Goal: Transaction & Acquisition: Download file/media

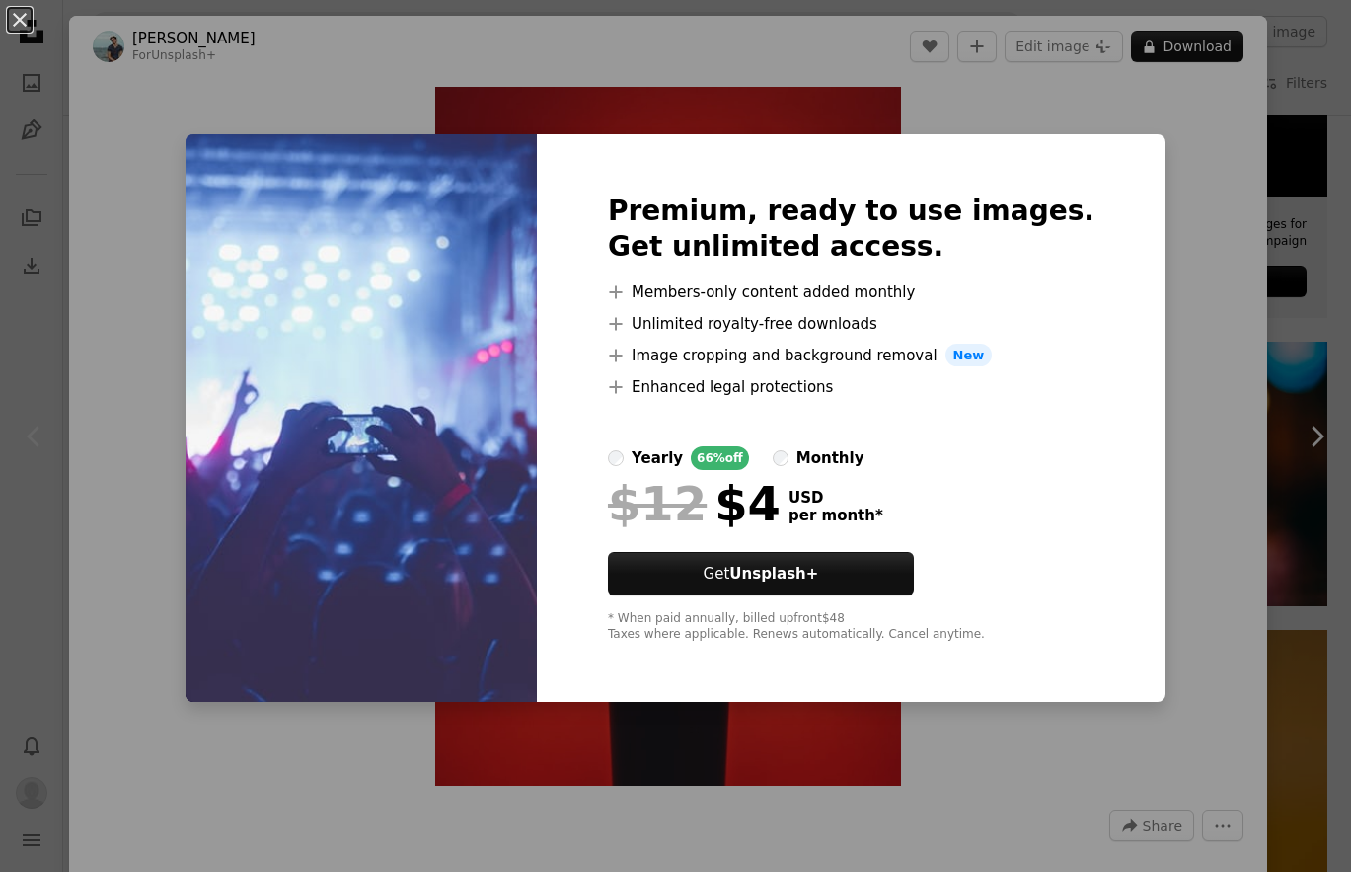
scroll to position [7275, 0]
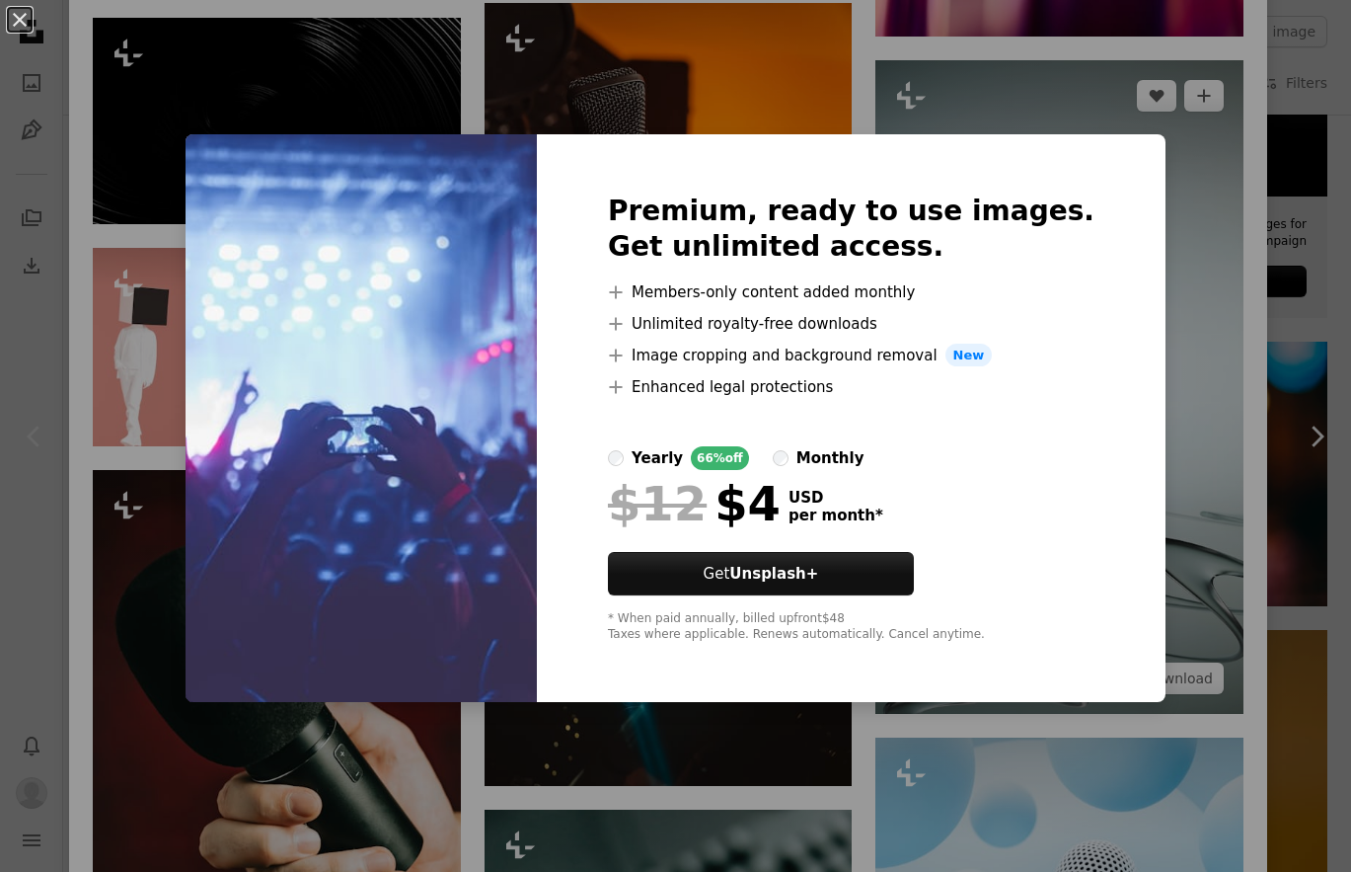
click at [1195, 205] on div "An X shape Premium, ready to use images. Get unlimited access. A plus sign Memb…" at bounding box center [675, 436] width 1351 height 872
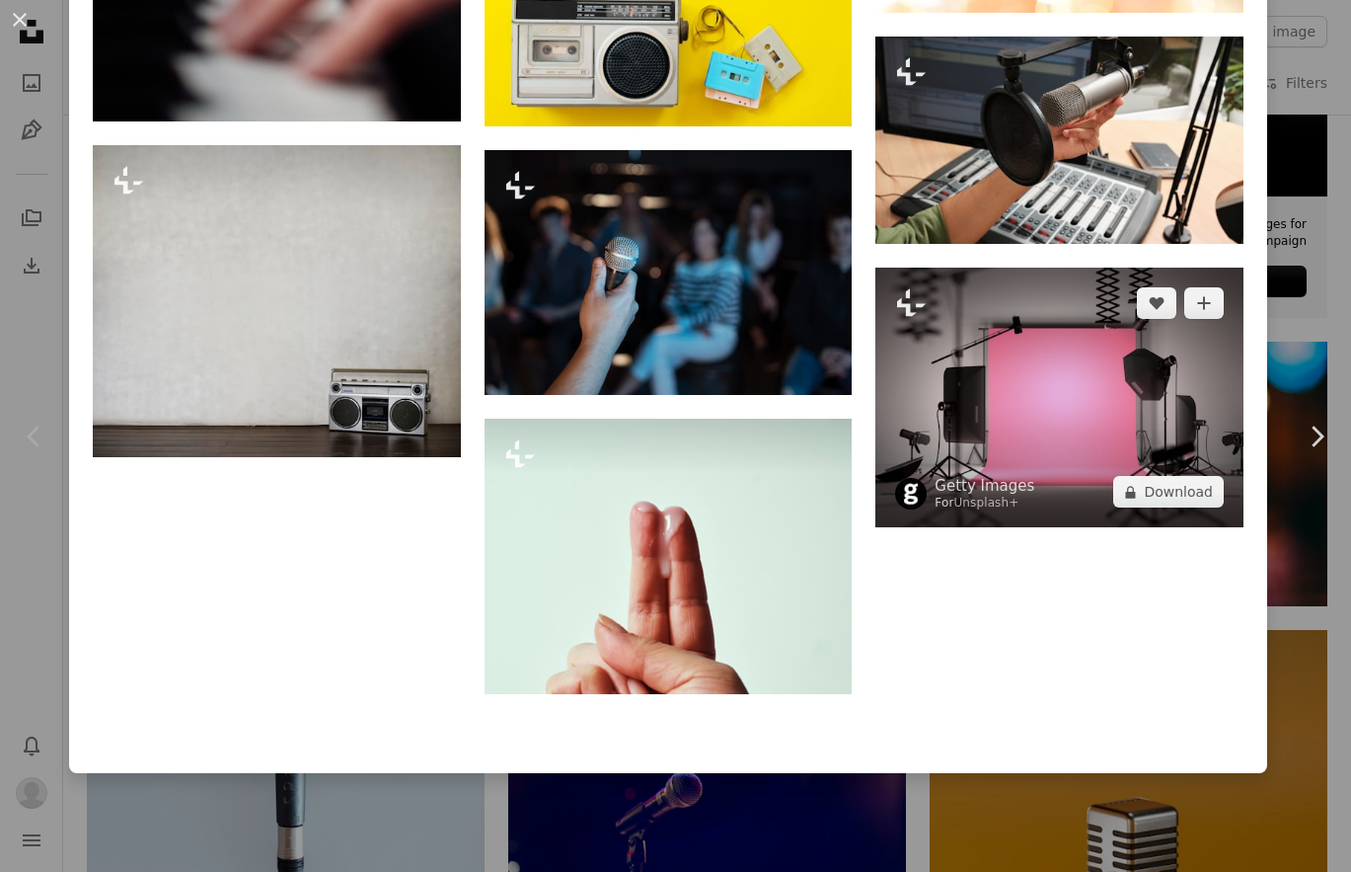
scroll to position [11899, 0]
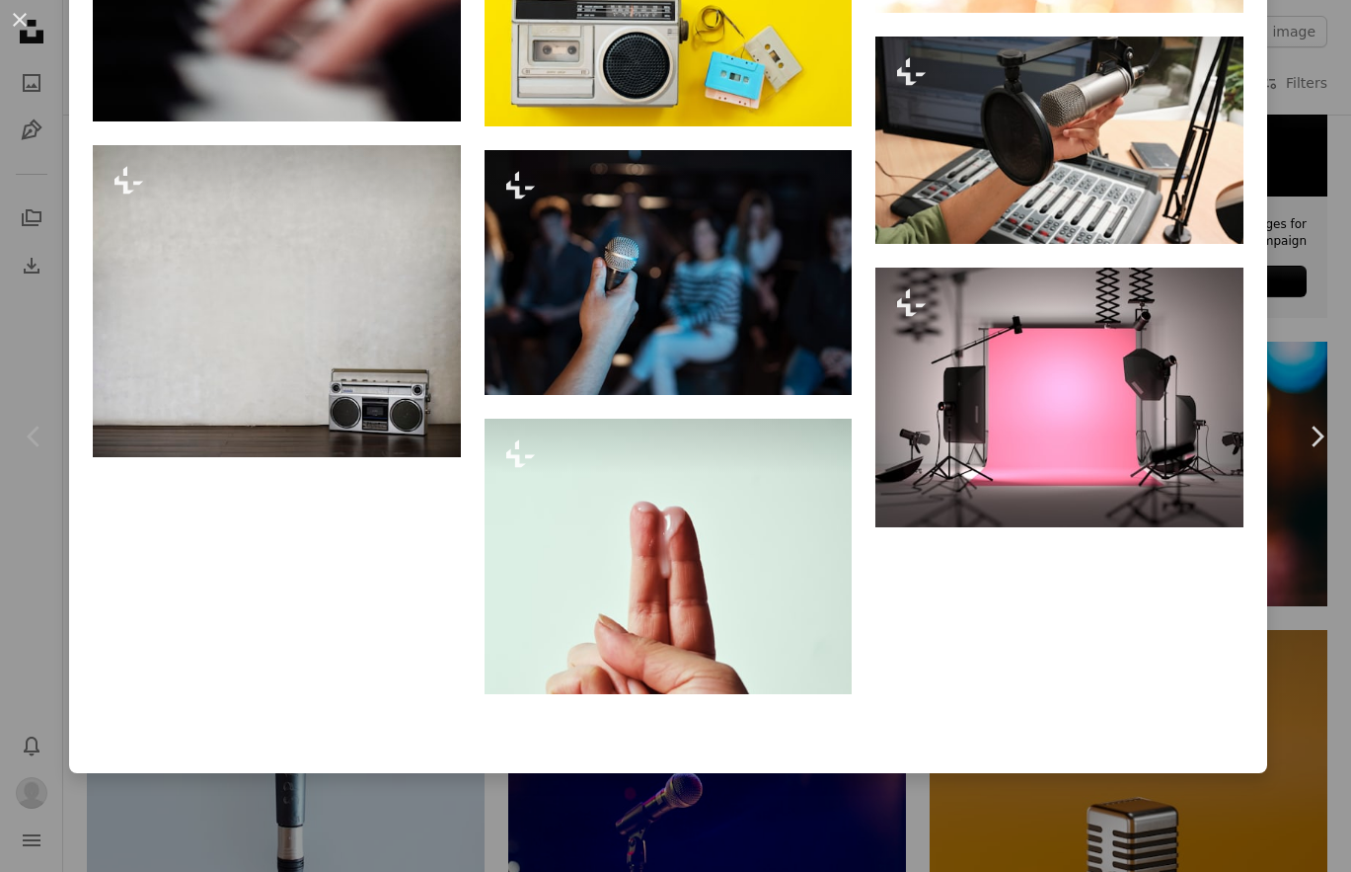
click at [1329, 106] on div "An X shape Chevron left Chevron right [PERSON_NAME] For Unsplash+ A heart A plu…" at bounding box center [675, 436] width 1351 height 872
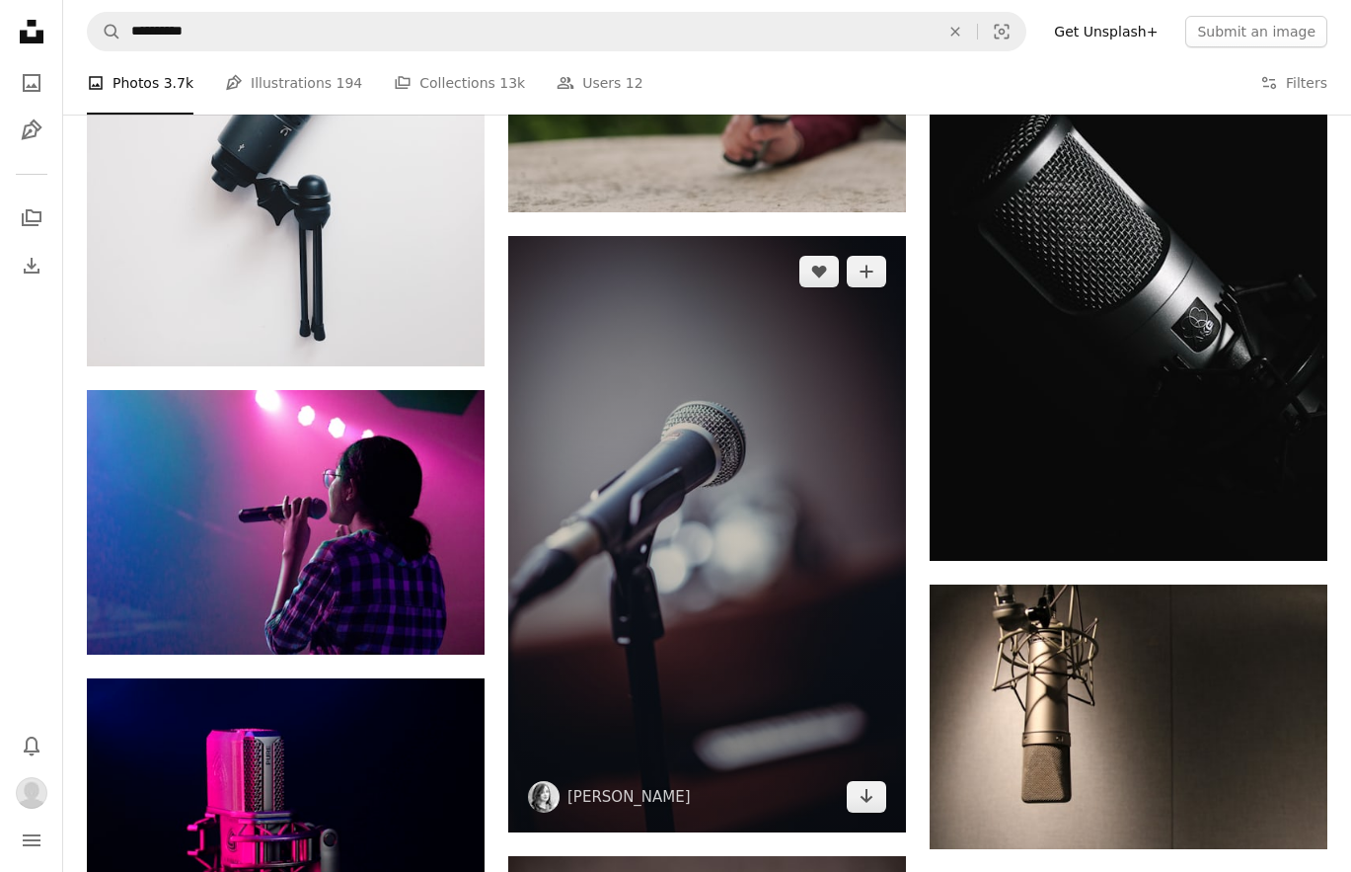
scroll to position [15766, 0]
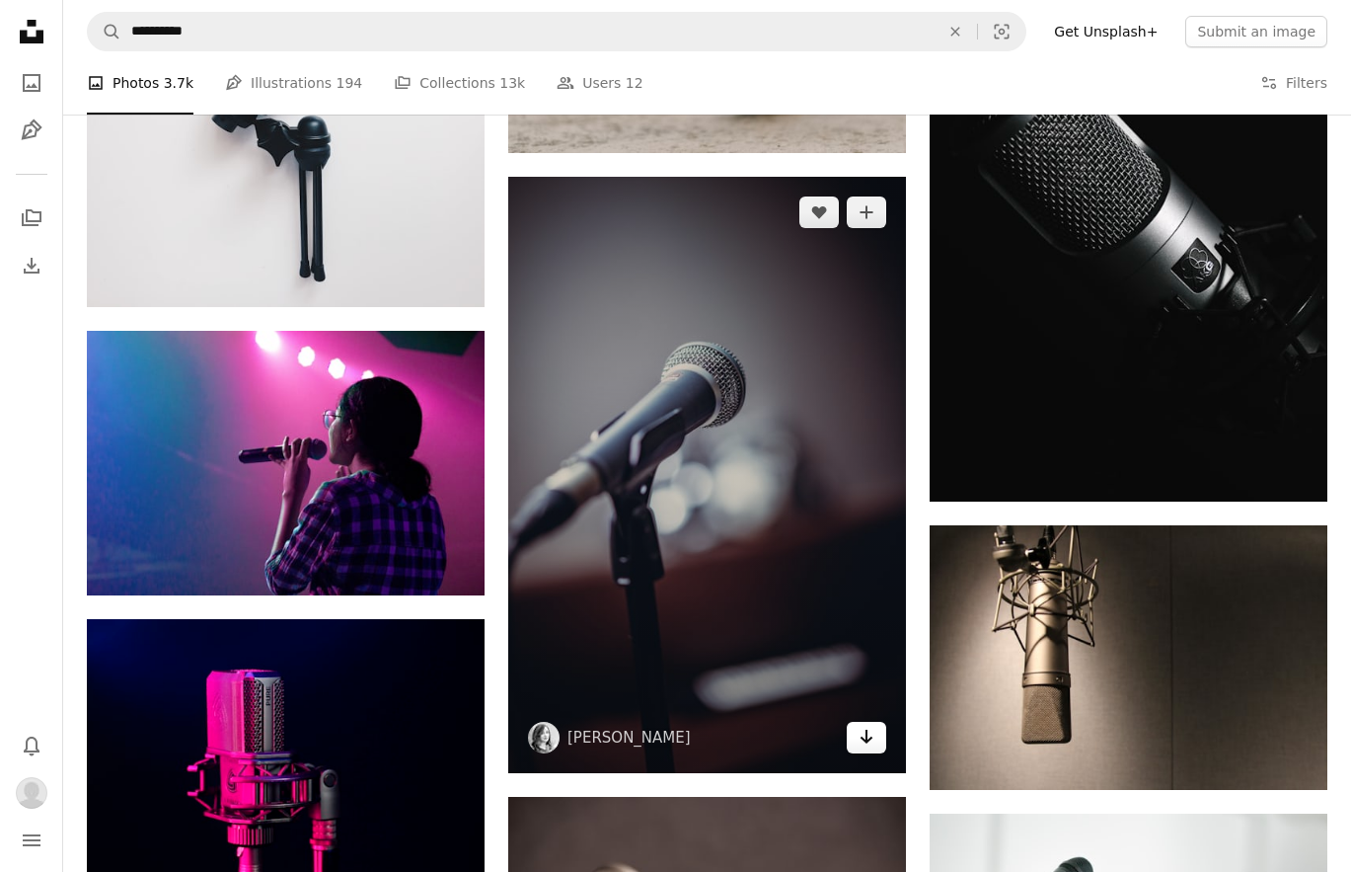
click at [857, 738] on link "Arrow pointing down" at bounding box center [866, 738] width 39 height 32
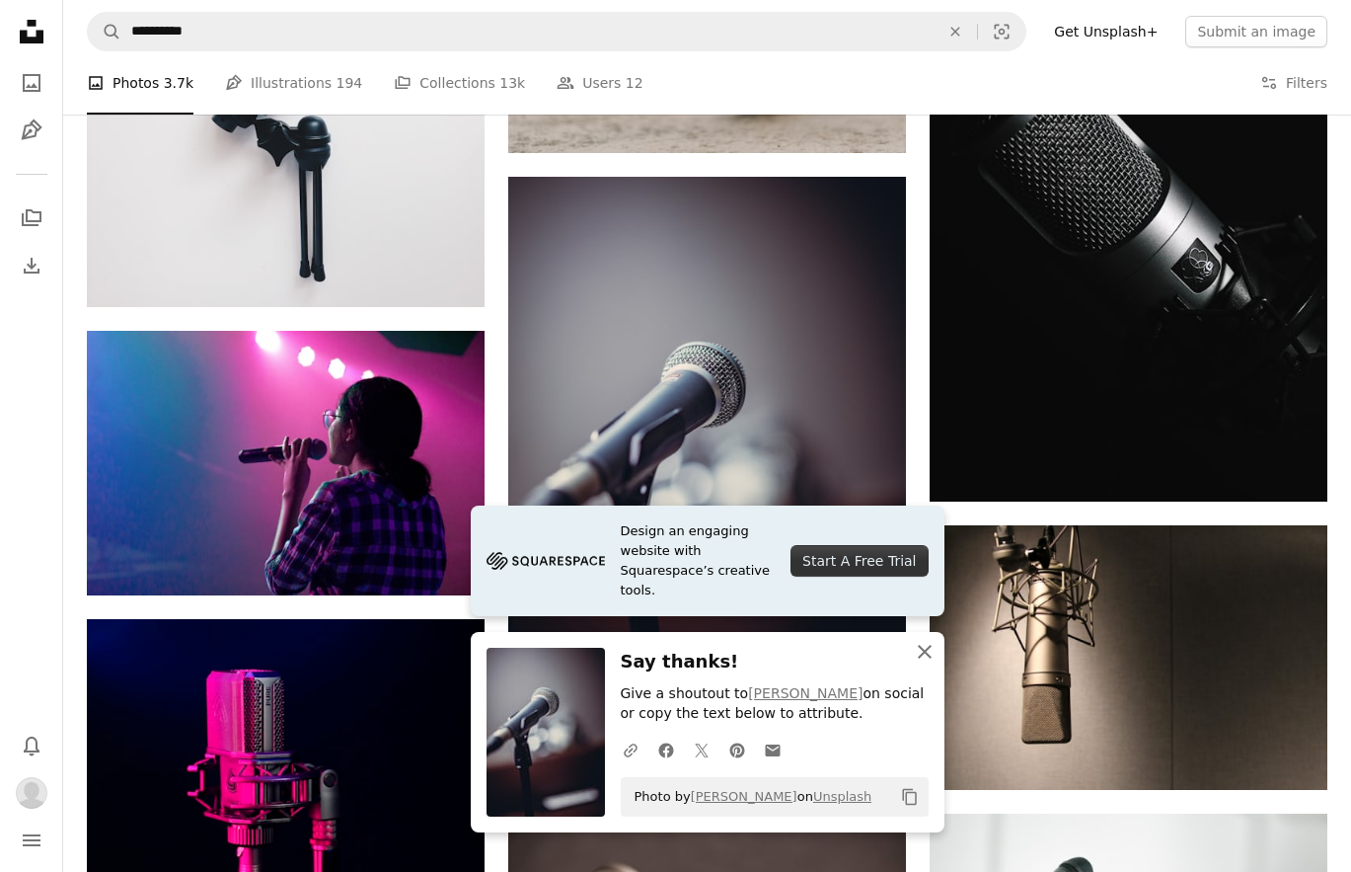
click at [921, 654] on icon "An X shape" at bounding box center [925, 652] width 24 height 24
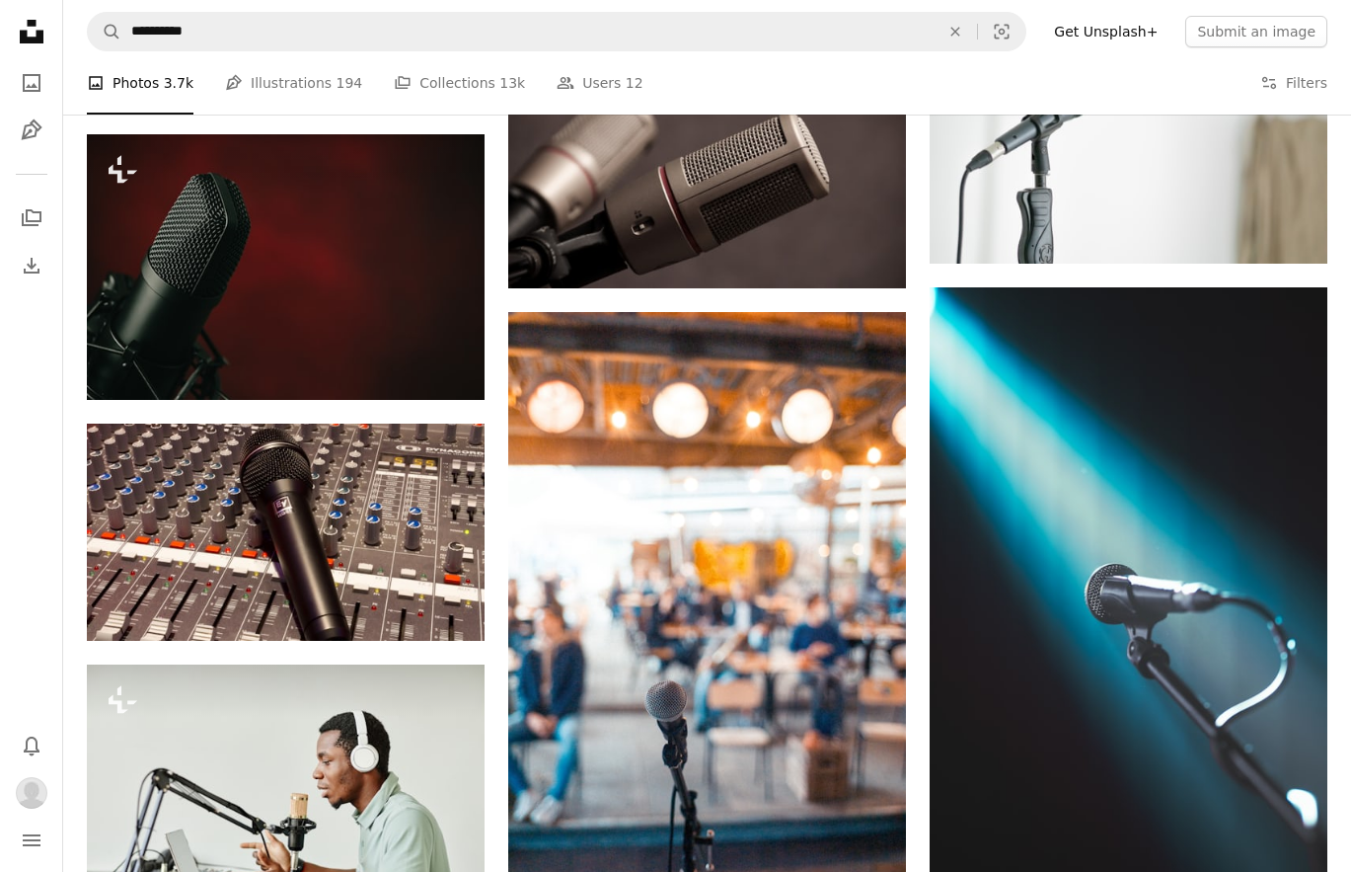
scroll to position [16545, 0]
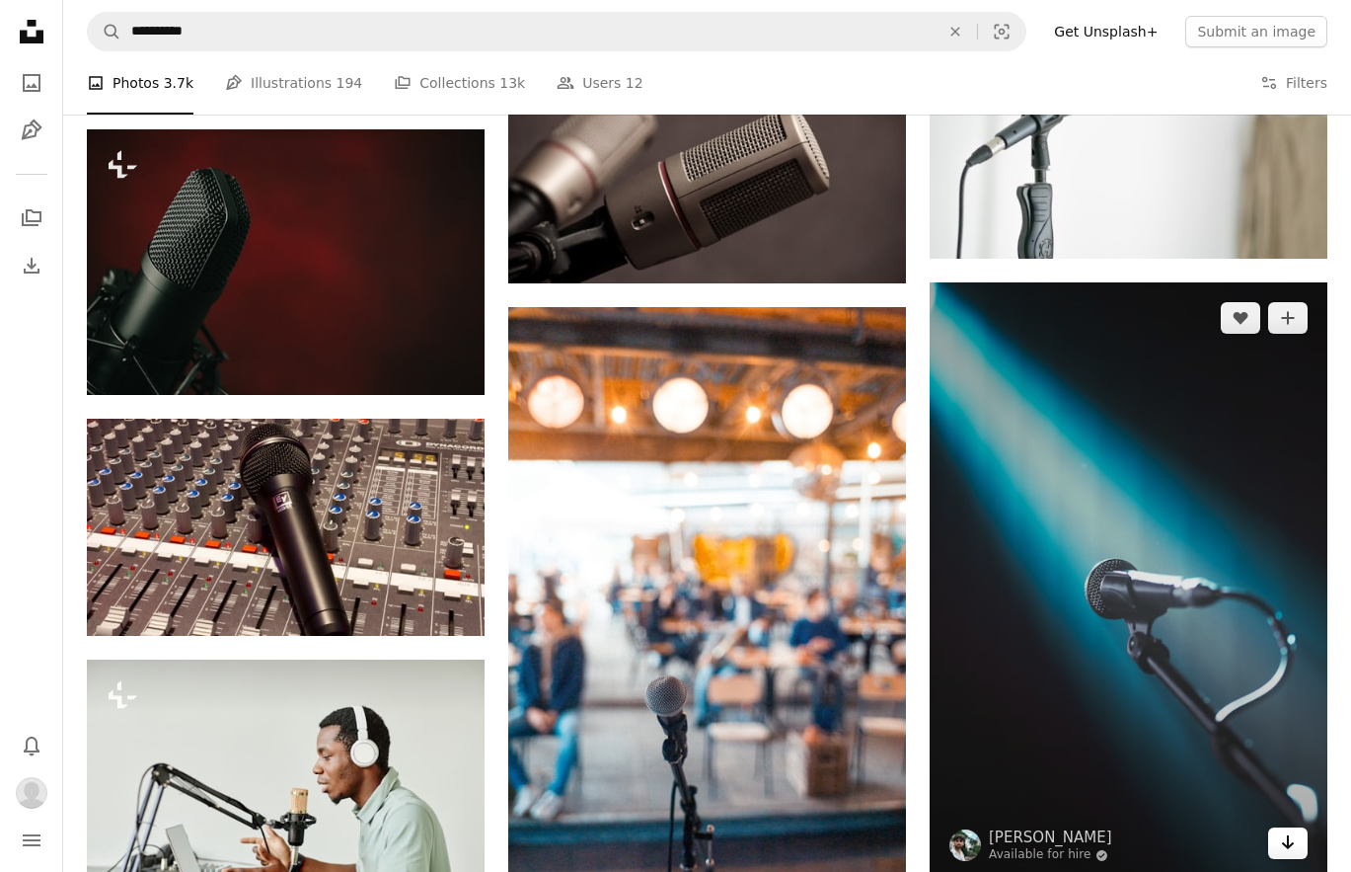
click at [1295, 846] on icon "Arrow pointing down" at bounding box center [1288, 842] width 16 height 24
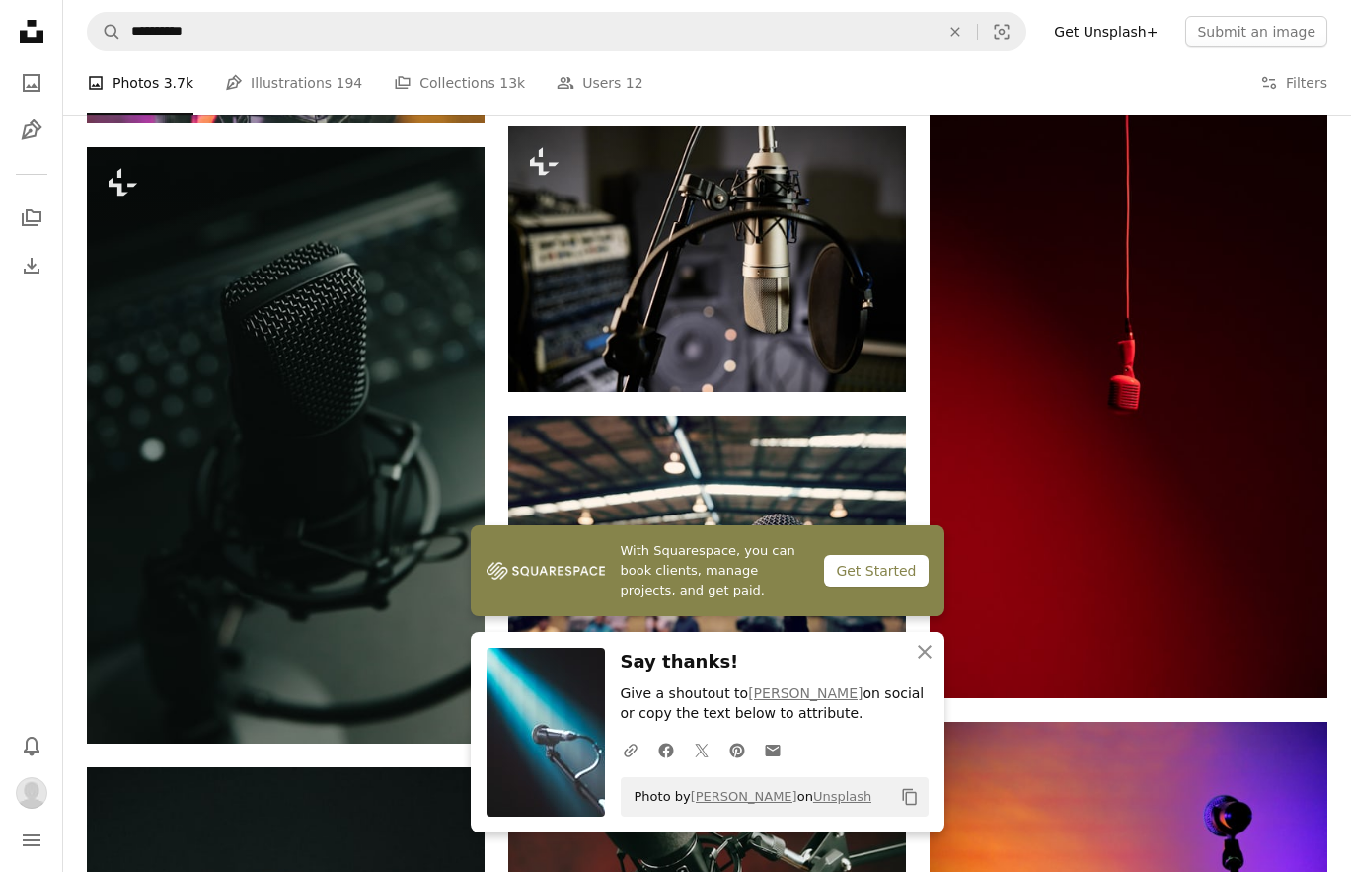
scroll to position [17636, 0]
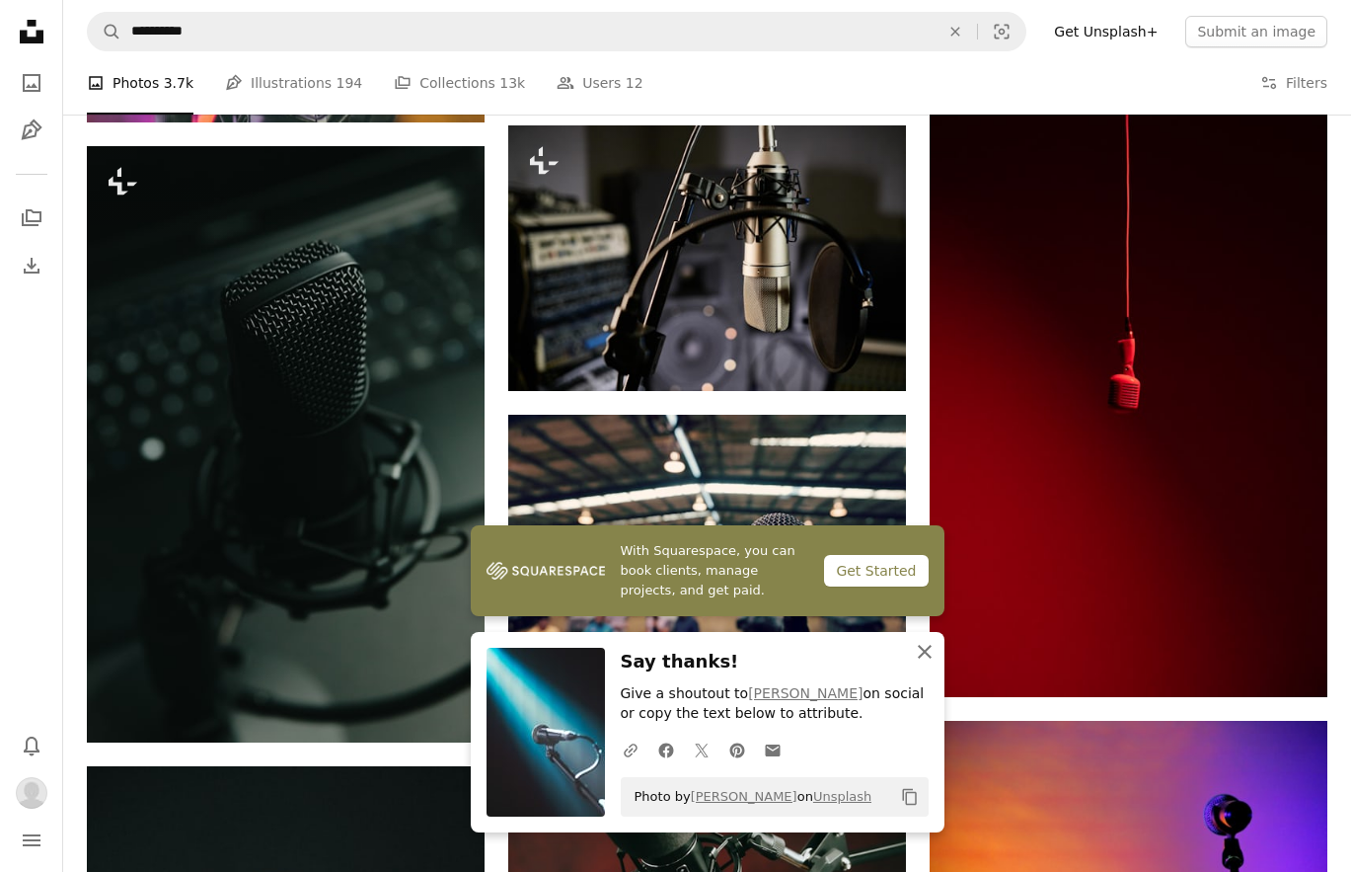
click at [924, 656] on icon "An X shape" at bounding box center [925, 652] width 24 height 24
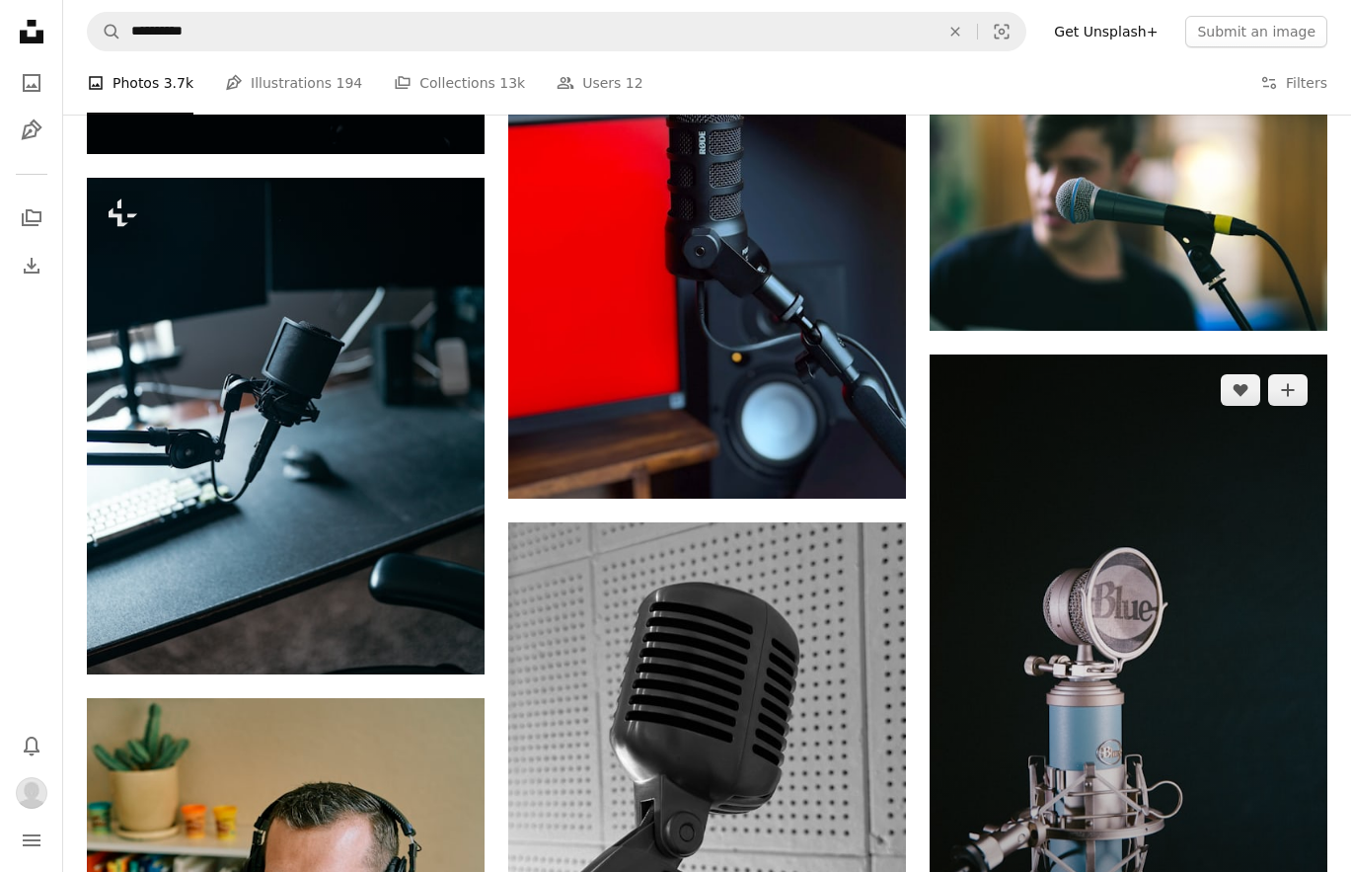
scroll to position [23173, 0]
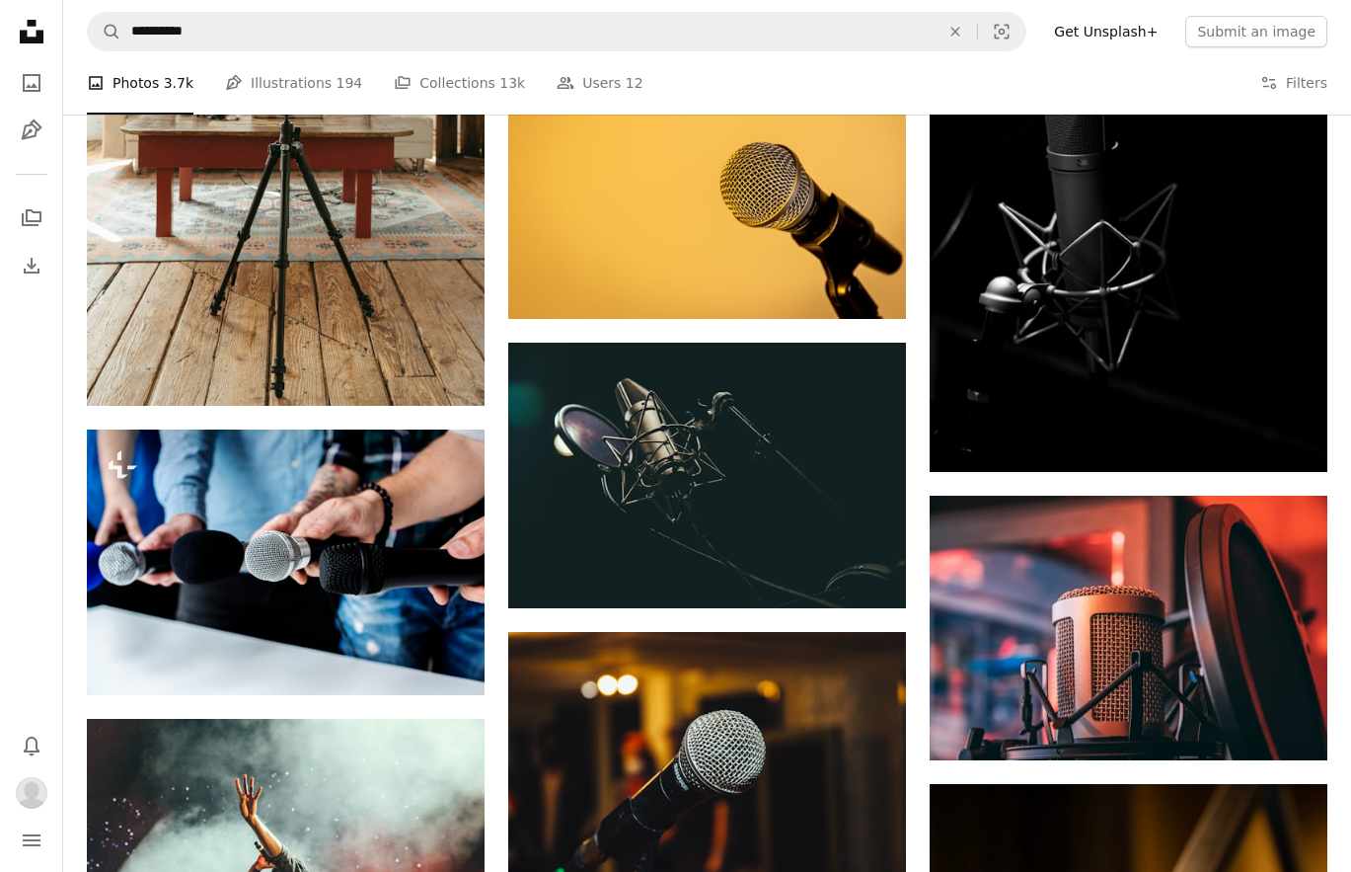
scroll to position [27323, 0]
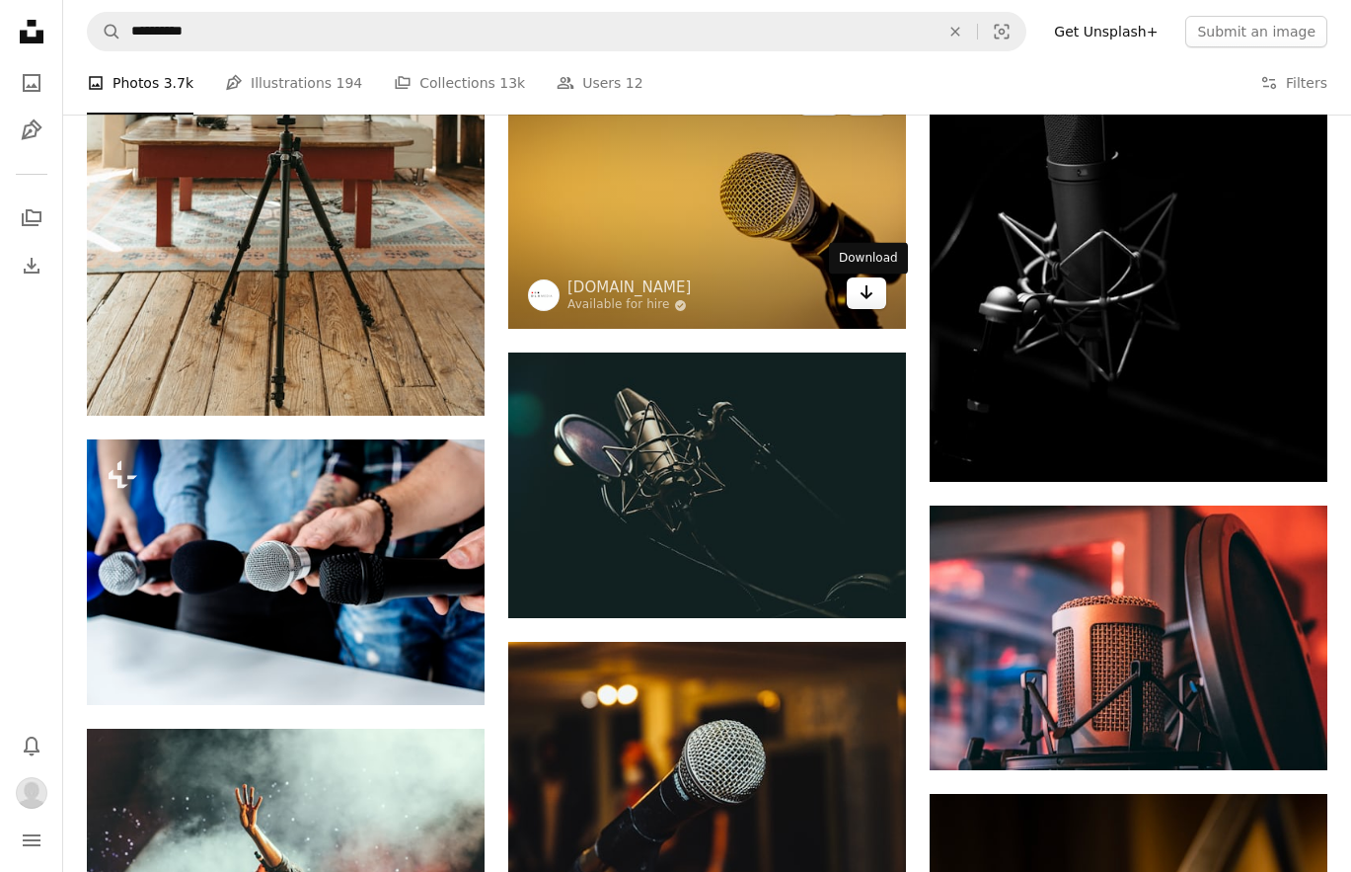
click at [872, 300] on icon "Arrow pointing down" at bounding box center [867, 292] width 16 height 24
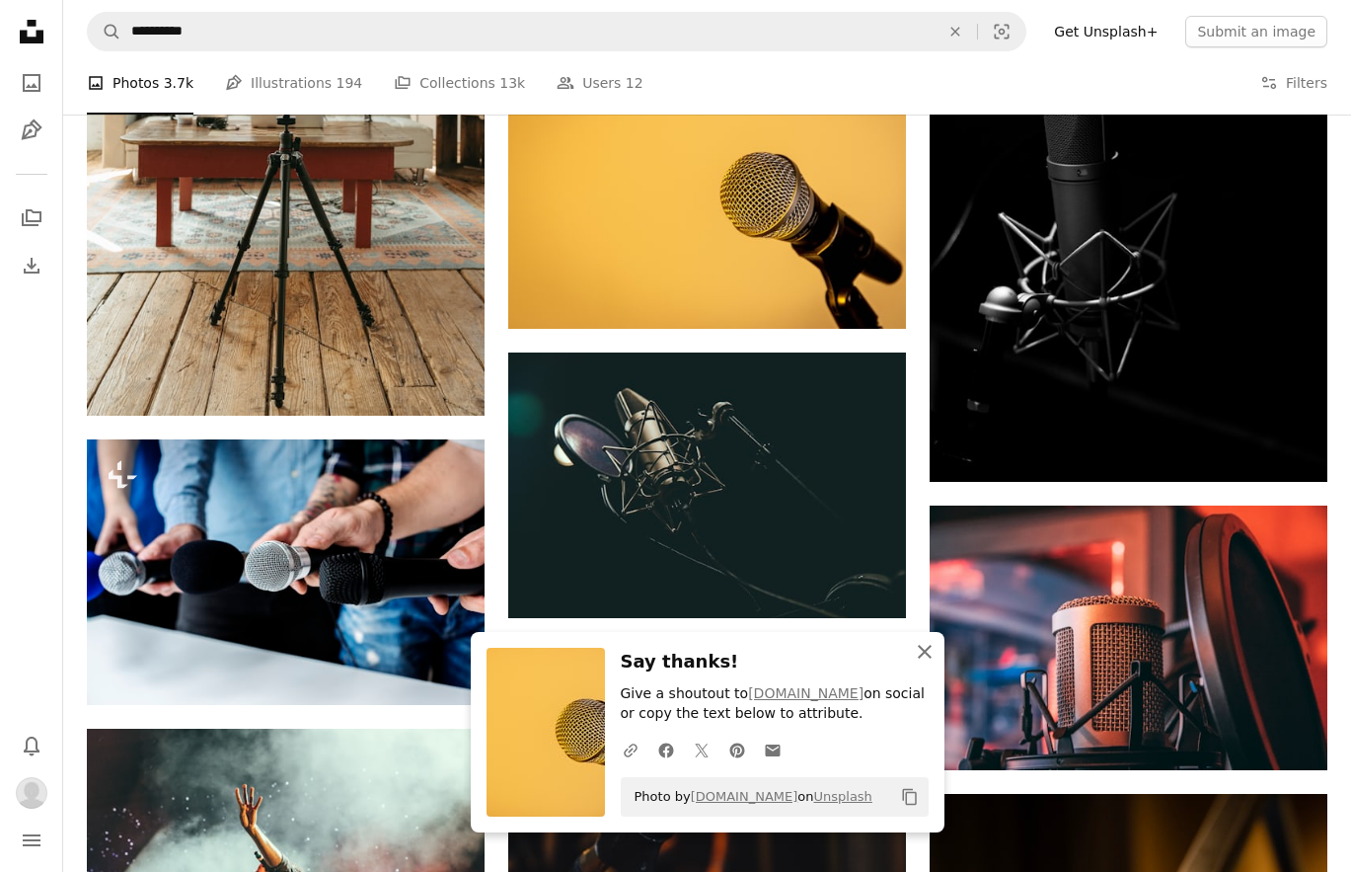
click at [924, 655] on icon "button" at bounding box center [925, 652] width 14 height 14
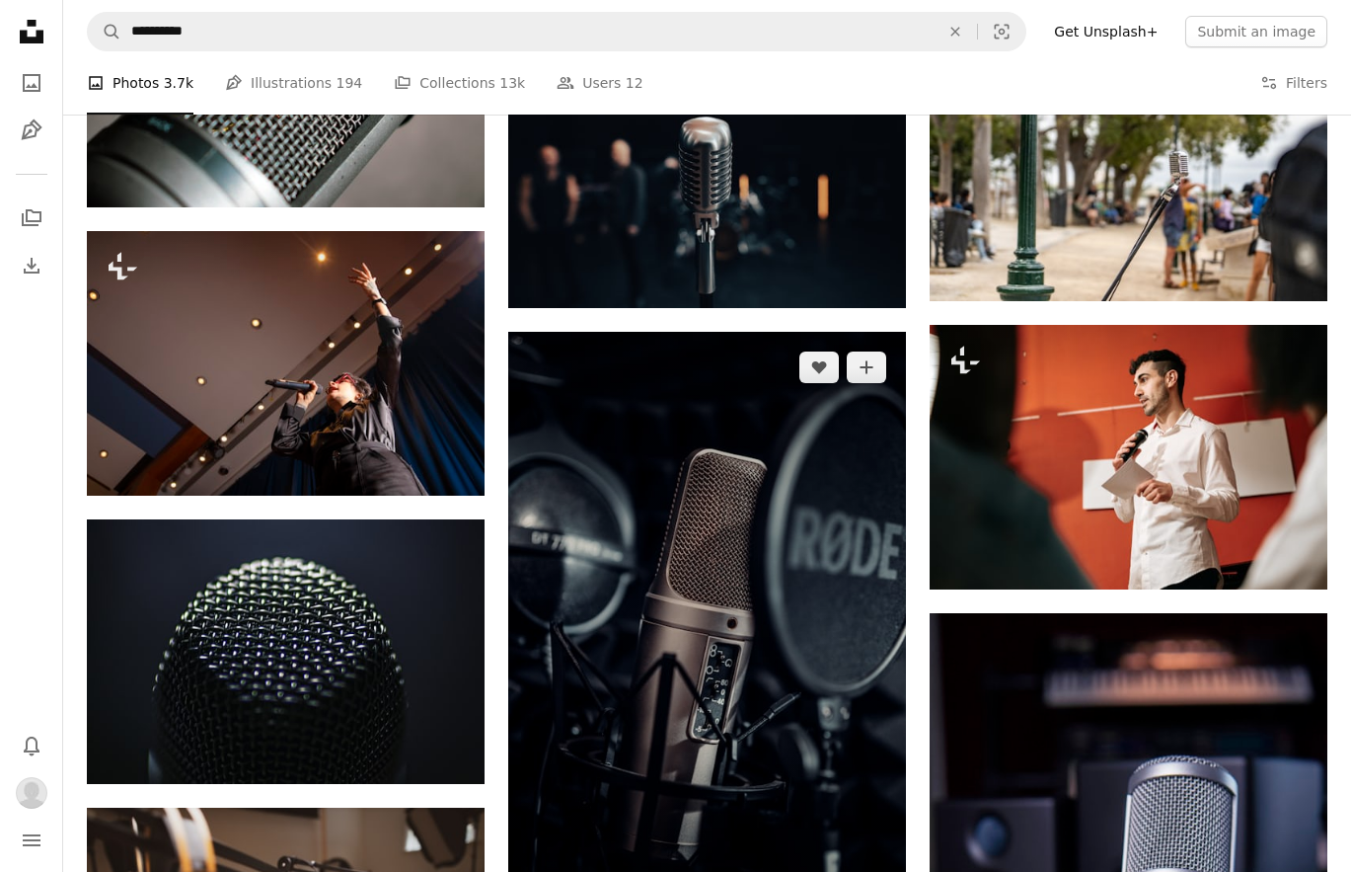
scroll to position [64380, 0]
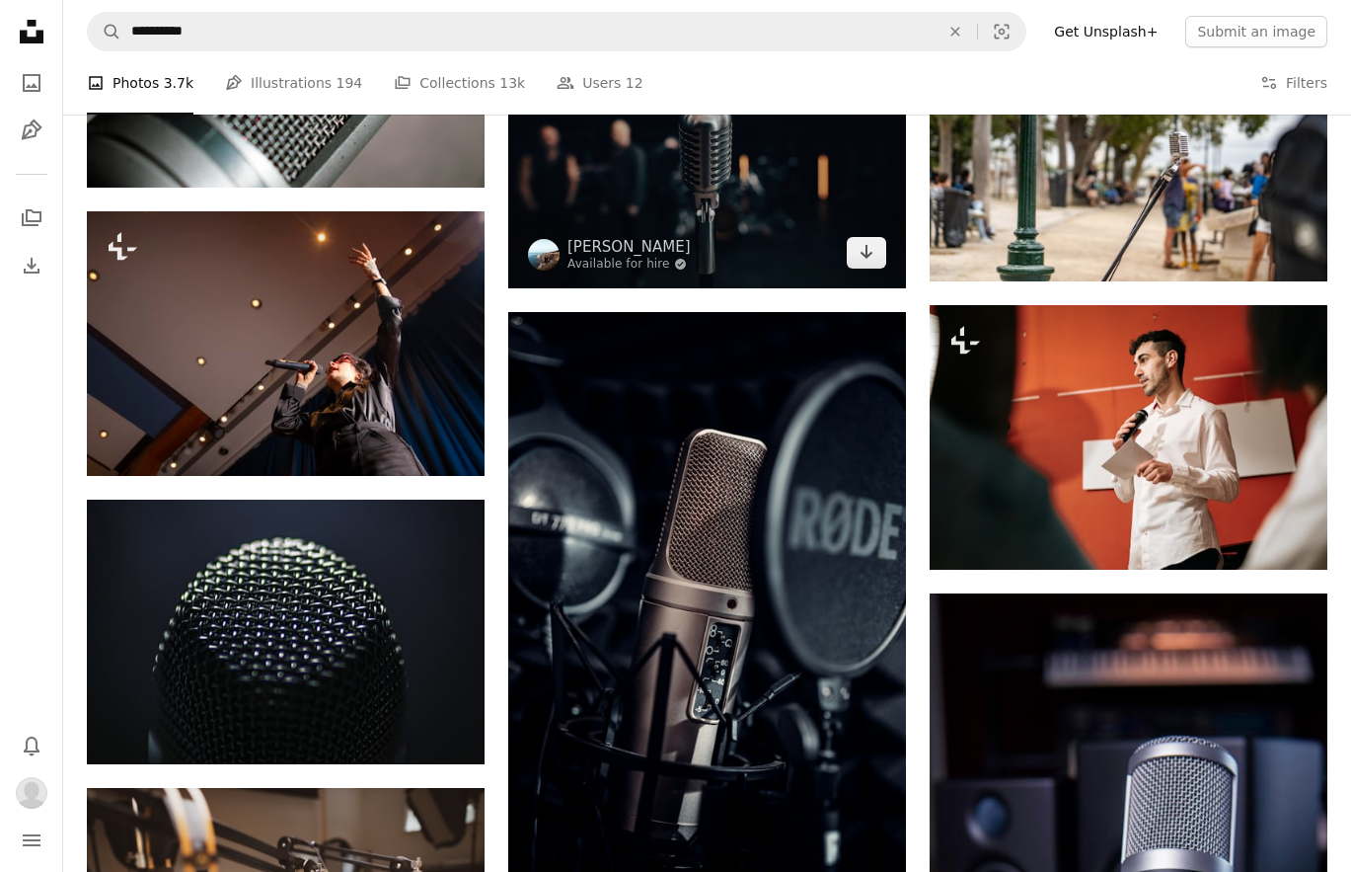
click at [727, 215] on img at bounding box center [707, 156] width 398 height 265
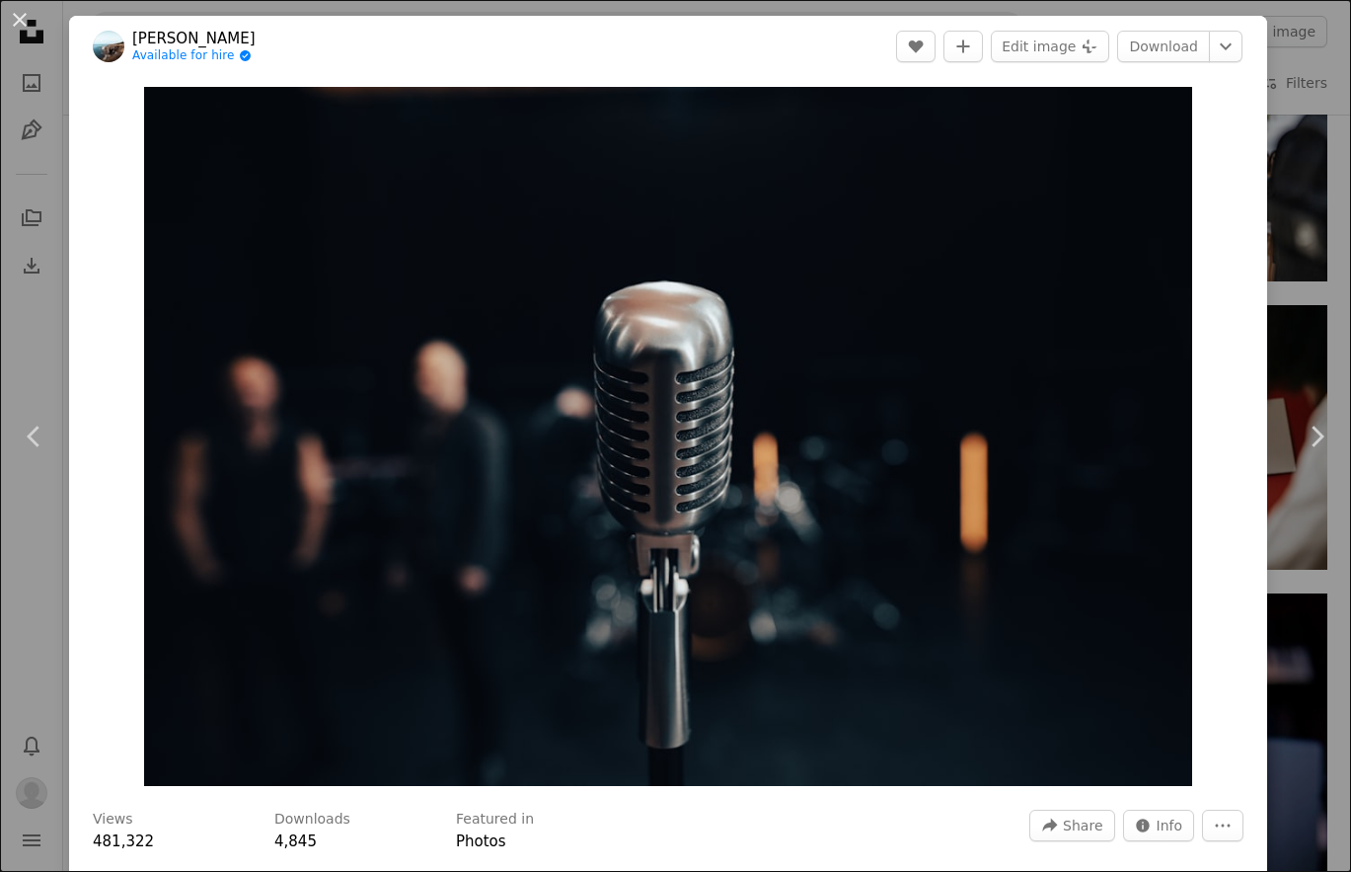
drag, startPoint x: 59, startPoint y: 158, endPoint x: 702, endPoint y: 385, distance: 681.6
click at [59, 158] on div "An X shape Chevron left Chevron right [PERSON_NAME] Available for hire A checkm…" at bounding box center [675, 436] width 1351 height 872
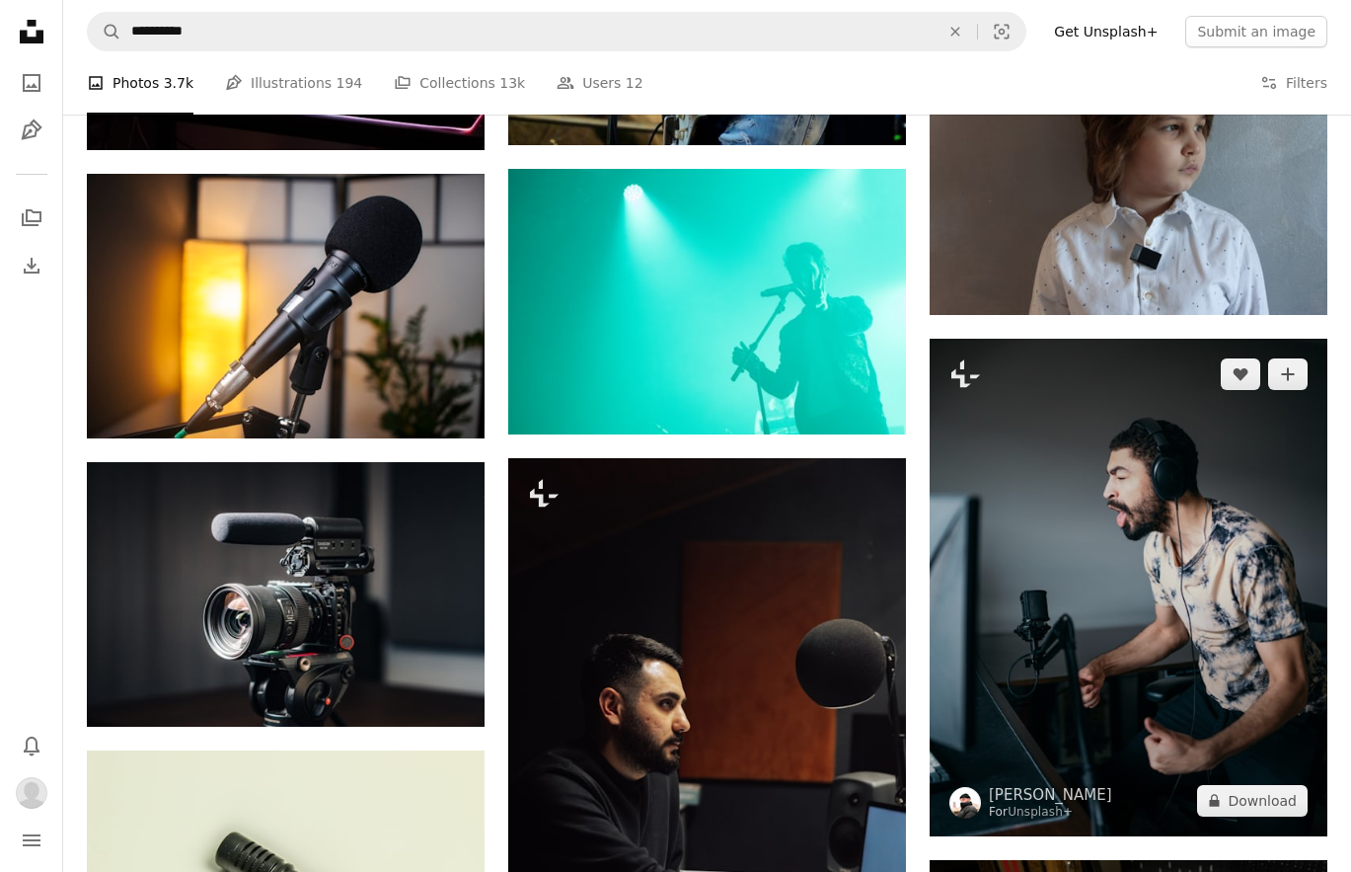
scroll to position [97679, 0]
